Goal: Information Seeking & Learning: Learn about a topic

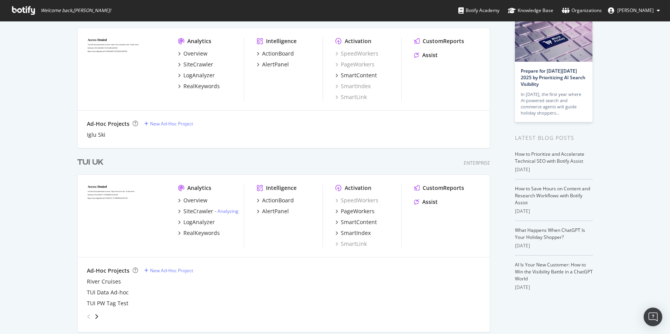
scroll to position [49, 0]
click at [195, 199] on div "Overview" at bounding box center [195, 199] width 24 height 8
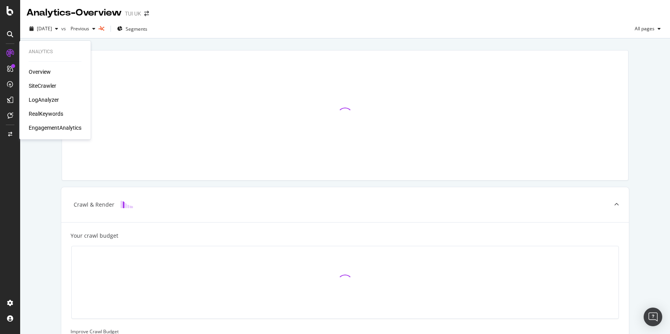
click at [48, 112] on div "RealKeywords" at bounding box center [46, 114] width 35 height 8
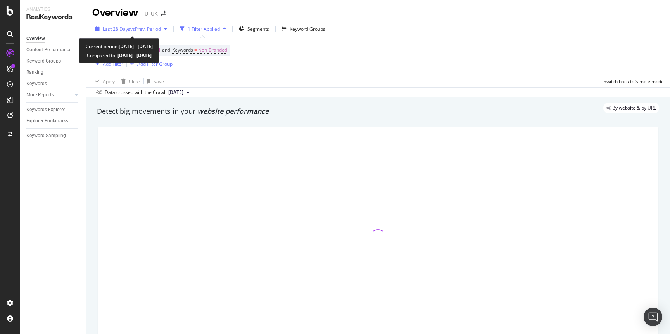
click at [138, 28] on span "vs Prev. Period" at bounding box center [145, 29] width 31 height 7
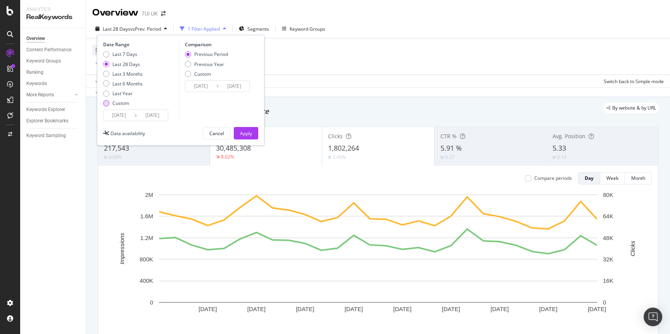
click at [106, 103] on div "Custom" at bounding box center [106, 103] width 6 height 6
click at [125, 116] on input "[DATE]" at bounding box center [119, 115] width 31 height 11
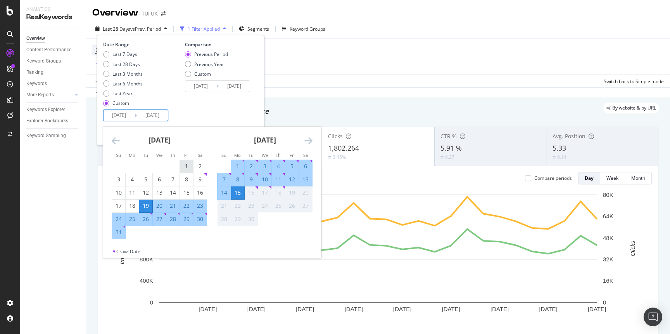
click at [185, 166] on div "1" at bounding box center [186, 166] width 13 height 8
type input "[DATE]"
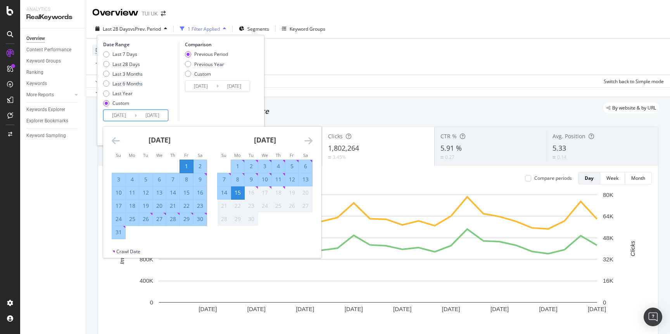
click at [121, 235] on div "31" at bounding box center [118, 232] width 13 height 8
type input "[DATE]"
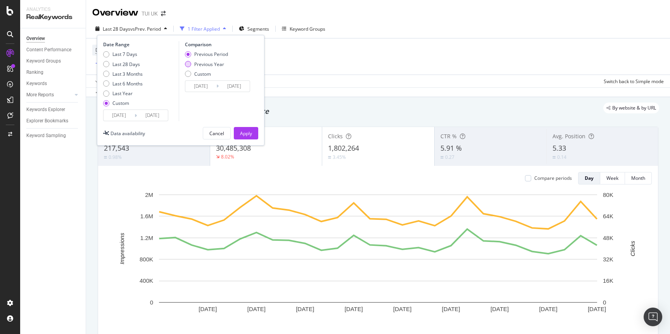
click at [188, 64] on div "Previous Year" at bounding box center [188, 64] width 6 height 6
type input "[DATE]"
click at [242, 130] on div "Apply" at bounding box center [246, 133] width 12 height 7
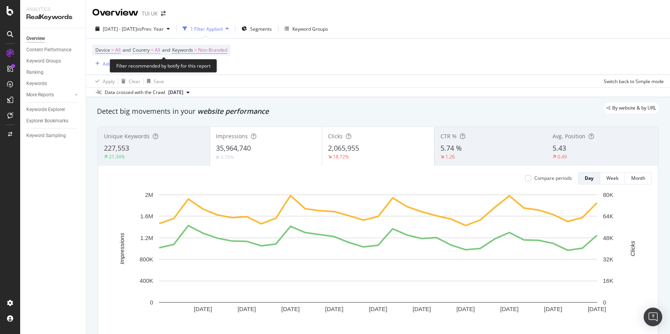
click at [159, 51] on span "All" at bounding box center [157, 50] width 5 height 11
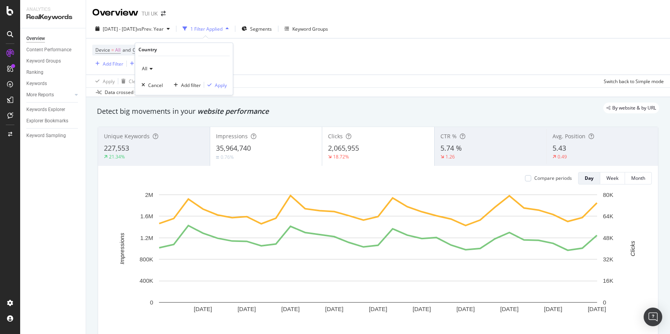
click at [149, 67] on icon at bounding box center [149, 68] width 5 height 5
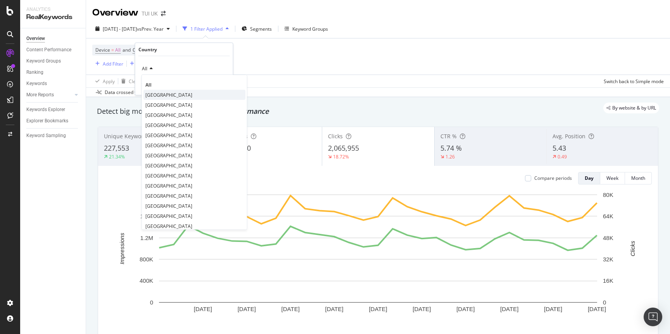
click at [157, 92] on span "[GEOGRAPHIC_DATA]" at bounding box center [168, 94] width 47 height 7
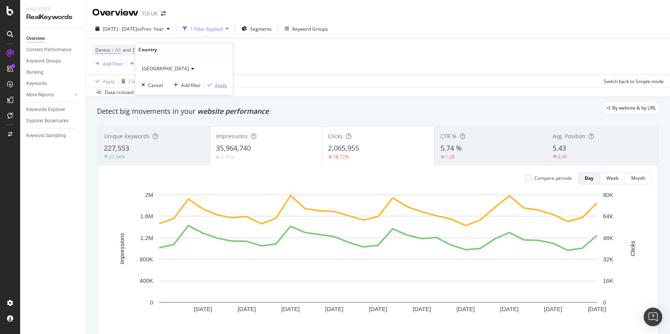
click at [221, 85] on div "Apply" at bounding box center [221, 84] width 12 height 7
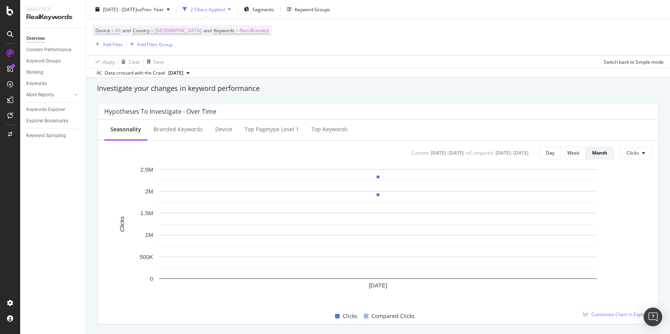
scroll to position [274, 0]
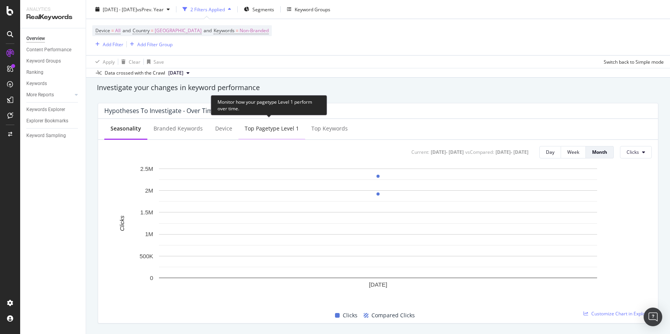
click at [282, 131] on div "Top pagetype Level 1" at bounding box center [272, 128] width 54 height 8
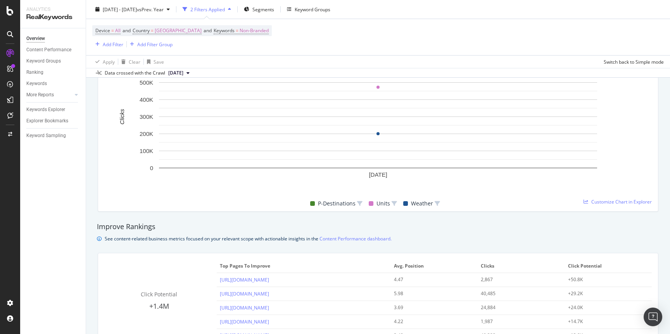
scroll to position [387, 0]
click at [612, 201] on span "Customize Chart in Explorer" at bounding box center [621, 200] width 60 height 7
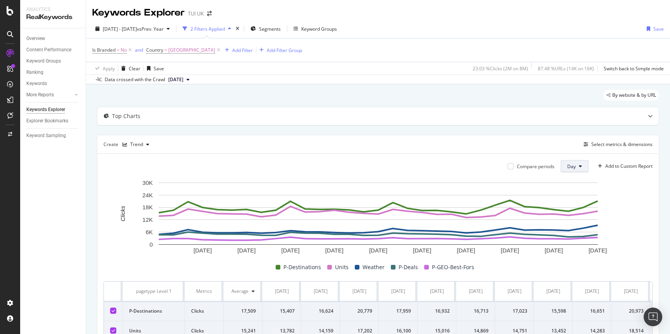
click at [579, 167] on icon at bounding box center [580, 166] width 3 height 5
click at [576, 209] on span "Month" at bounding box center [574, 210] width 14 height 7
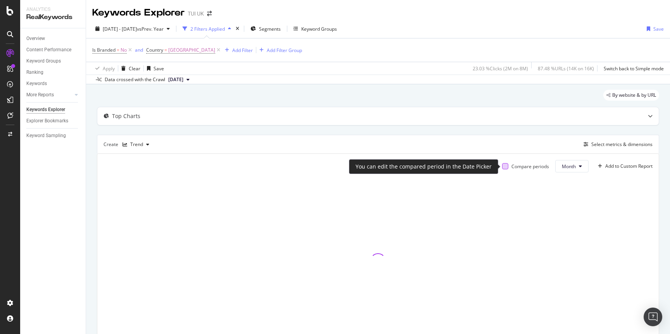
click at [505, 166] on div at bounding box center [505, 166] width 6 height 6
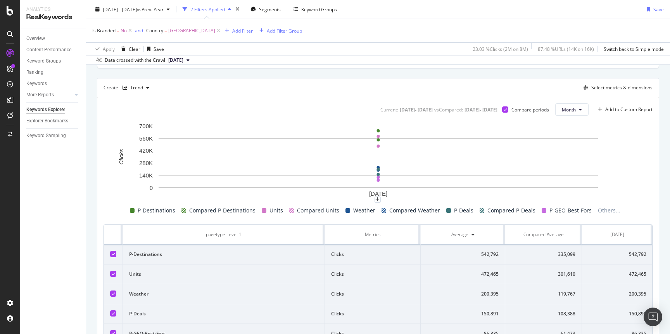
scroll to position [62, 0]
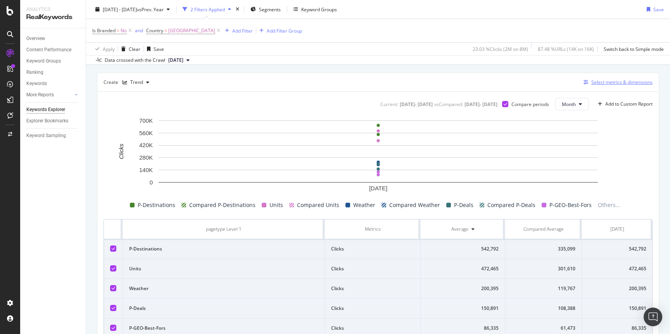
click at [609, 86] on button "Select metrics & dimensions" at bounding box center [617, 82] width 72 height 9
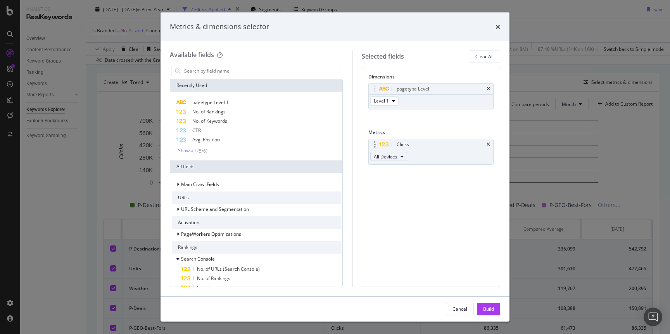
click at [394, 157] on span "All Devices" at bounding box center [386, 156] width 24 height 7
click at [441, 191] on div "Dimensions pagetype Level Level 1 You can use this field as a dimension Metrics…" at bounding box center [431, 177] width 138 height 220
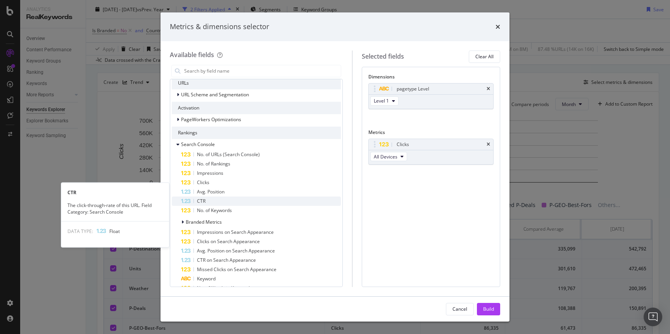
scroll to position [132, 0]
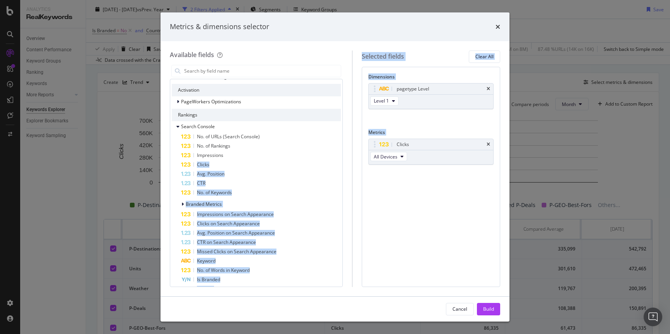
drag, startPoint x: 225, startPoint y: 156, endPoint x: 342, endPoint y: 180, distance: 120.5
click at [389, 186] on div "Available fields Recently Used pagetype Level 1 No. of Rankings No. of Keywords…" at bounding box center [335, 168] width 330 height 236
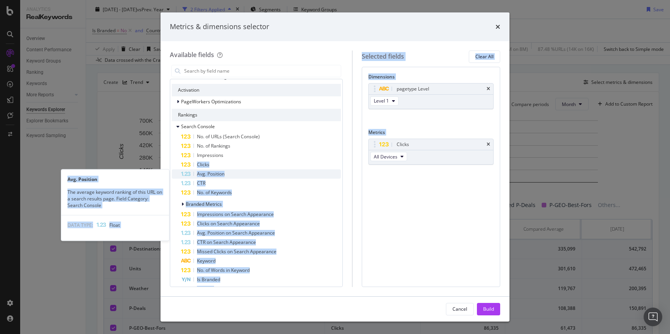
click at [282, 173] on div "Avg. Position" at bounding box center [261, 173] width 160 height 9
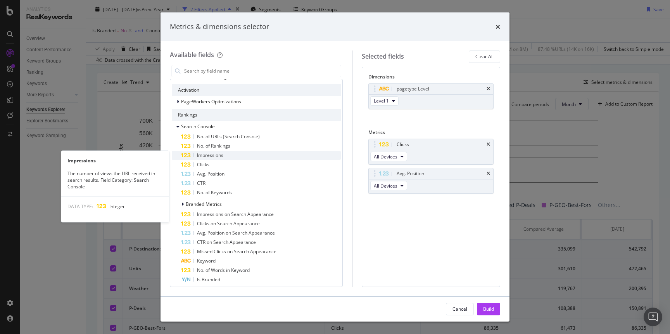
click at [226, 154] on div "Impressions" at bounding box center [261, 154] width 160 height 9
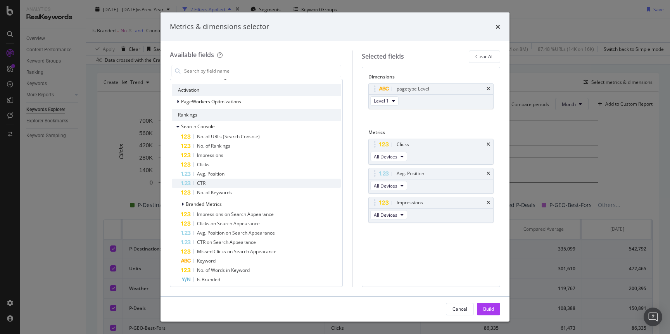
click at [219, 183] on div "CTR" at bounding box center [261, 182] width 160 height 9
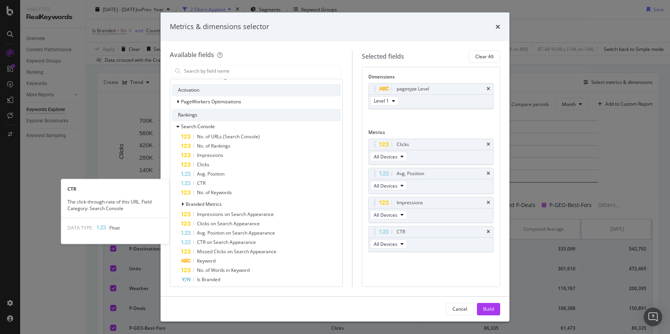
scroll to position [132, 0]
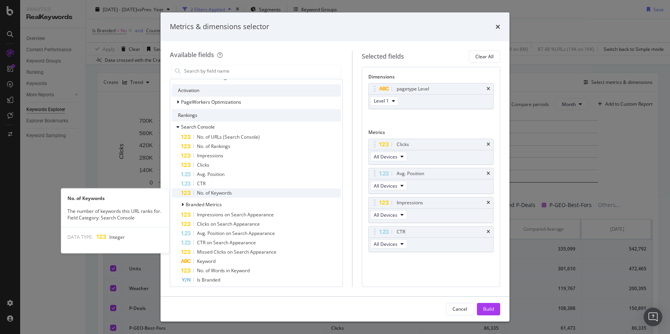
click at [221, 191] on span "No. of Keywords" at bounding box center [214, 192] width 35 height 7
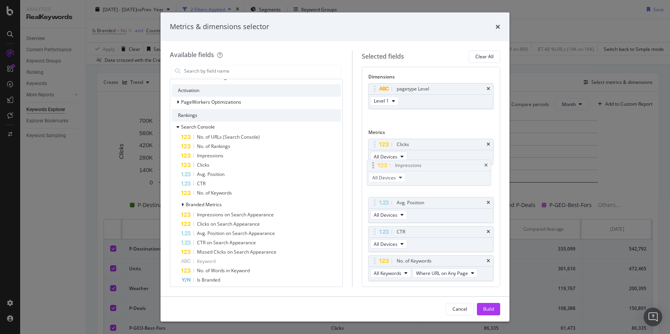
drag, startPoint x: 440, startPoint y: 205, endPoint x: 436, endPoint y: 176, distance: 29.0
click at [437, 168] on body "Analytics RealKeywords Overview Content Performance Keyword Groups Ranking Keyw…" at bounding box center [335, 167] width 670 height 334
click at [490, 308] on div "Build" at bounding box center [488, 308] width 11 height 7
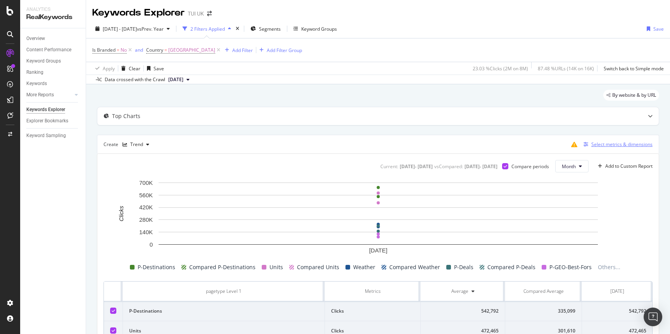
click at [608, 144] on div "Select metrics & dimensions" at bounding box center [621, 144] width 61 height 7
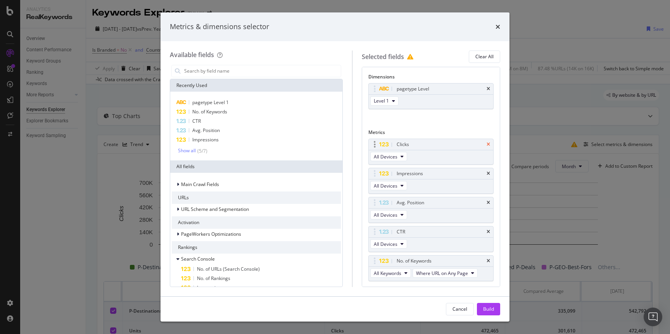
click at [489, 145] on icon "times" at bounding box center [488, 144] width 3 height 5
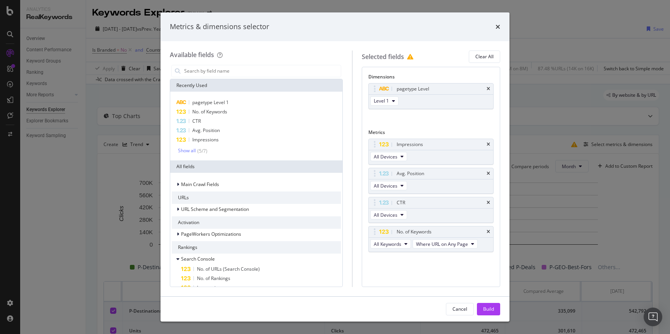
click at [489, 145] on icon "times" at bounding box center [488, 144] width 3 height 5
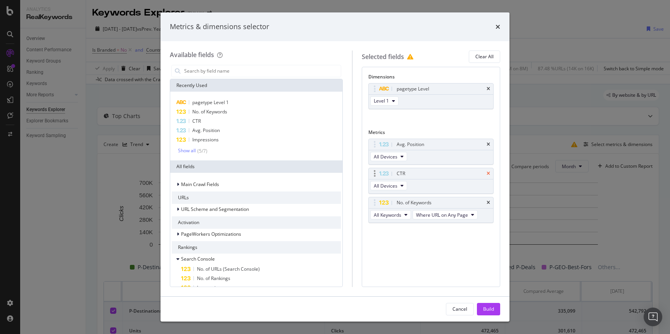
click at [488, 173] on icon "times" at bounding box center [488, 173] width 3 height 5
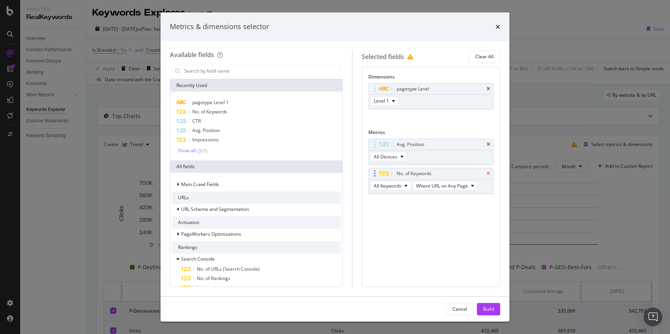
click at [488, 172] on icon "times" at bounding box center [488, 173] width 3 height 5
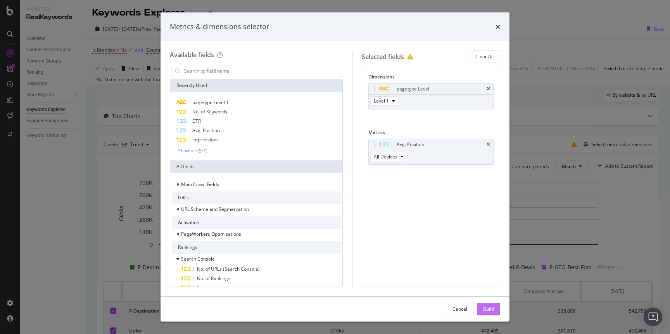
click at [491, 309] on div "Build" at bounding box center [488, 308] width 11 height 7
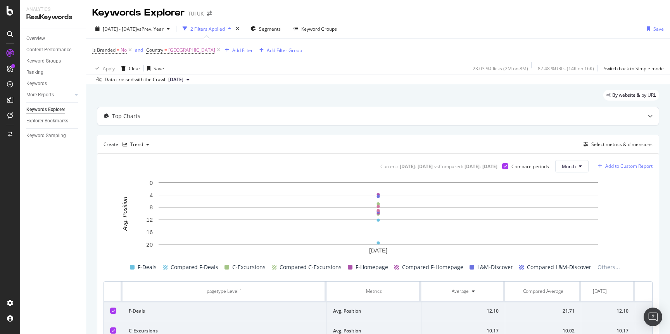
click at [640, 167] on div "Add to Custom Report" at bounding box center [628, 166] width 47 height 5
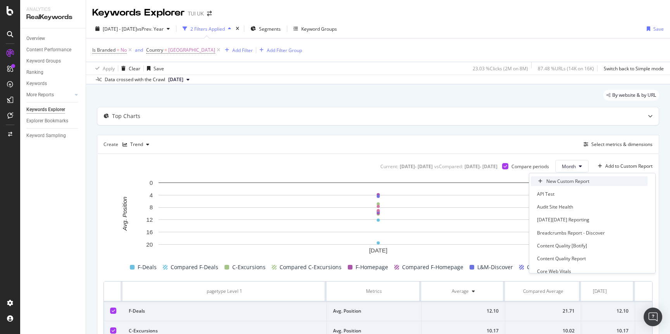
click at [575, 181] on div "New Custom Report" at bounding box center [567, 181] width 43 height 7
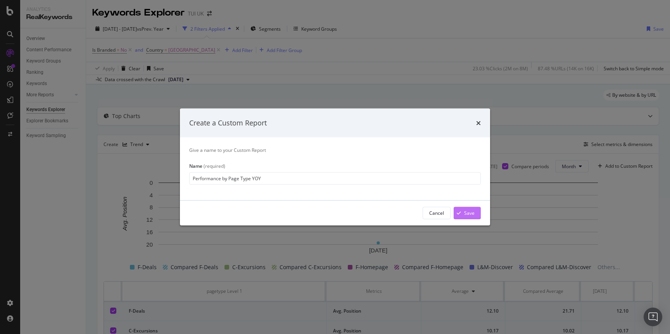
type input "Performance by Page Type YOY"
click at [465, 211] on div "Save" at bounding box center [469, 212] width 10 height 7
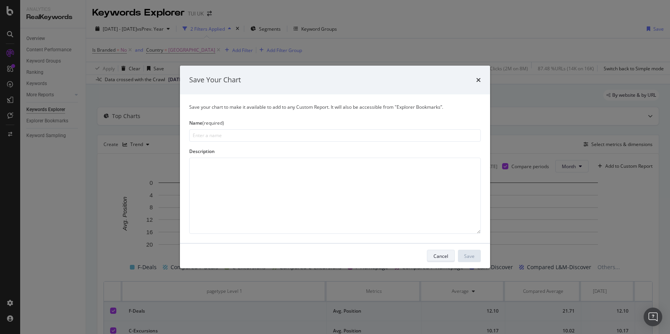
click at [450, 256] on button "Cancel" at bounding box center [441, 255] width 28 height 12
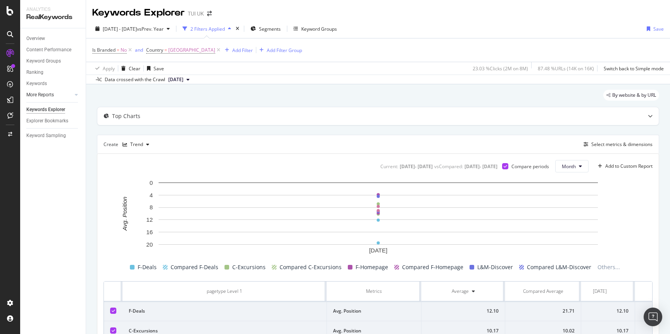
click at [57, 95] on link "More Reports" at bounding box center [49, 95] width 46 height 8
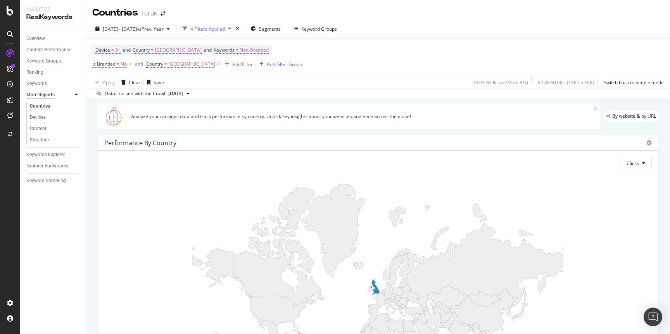
click at [38, 96] on div "More Reports" at bounding box center [40, 95] width 28 height 8
click at [429, 47] on div "Device = All and Country = [GEOGRAPHIC_DATA] and Keywords = Non-Branded Is Bran…" at bounding box center [378, 56] width 572 height 37
click at [46, 50] on div "Content Performance" at bounding box center [48, 50] width 45 height 8
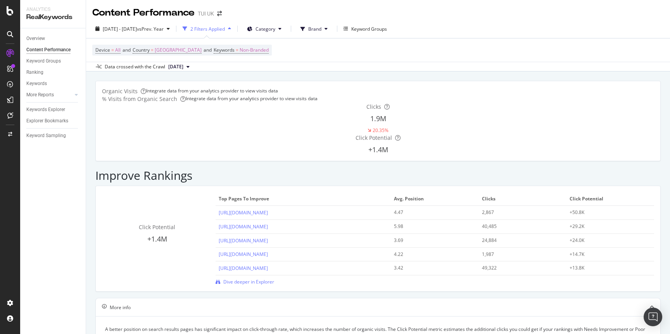
click at [288, 28] on button "Category" at bounding box center [264, 28] width 47 height 12
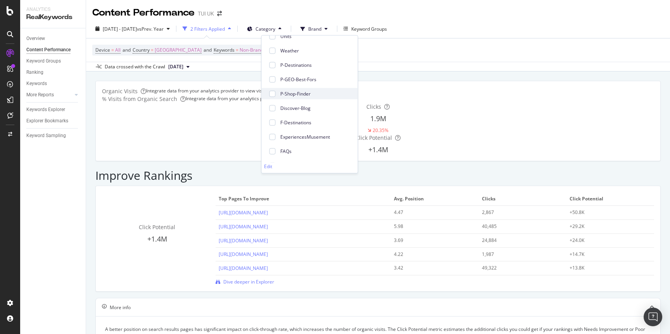
scroll to position [14, 0]
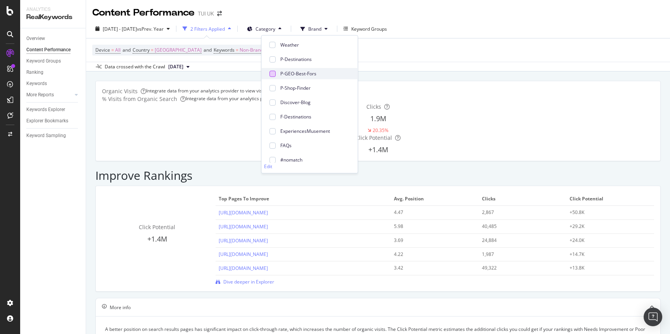
click at [274, 74] on div at bounding box center [273, 73] width 6 height 6
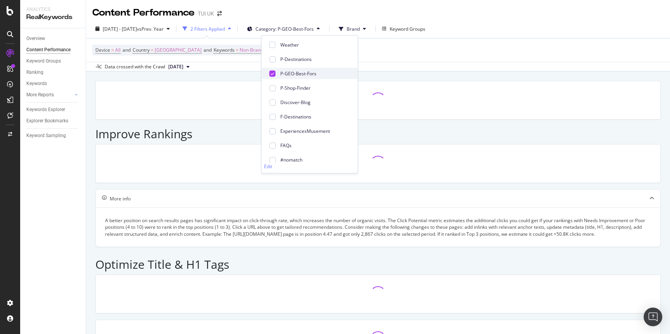
scroll to position [15, 0]
click at [418, 48] on div "Device = All and Country = [GEOGRAPHIC_DATA] and Keywords = Non-Branded" at bounding box center [378, 49] width 572 height 23
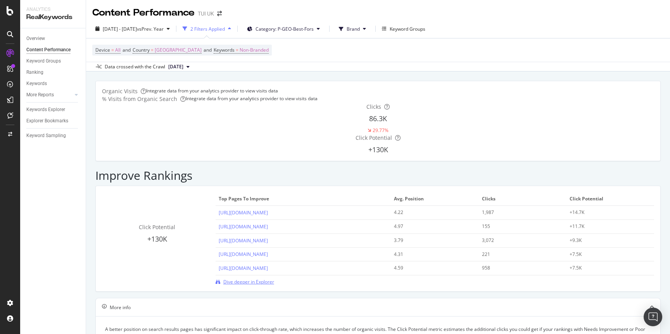
click at [244, 278] on span "Dive deeper in Explorer" at bounding box center [248, 281] width 51 height 7
